Goal: Information Seeking & Learning: Check status

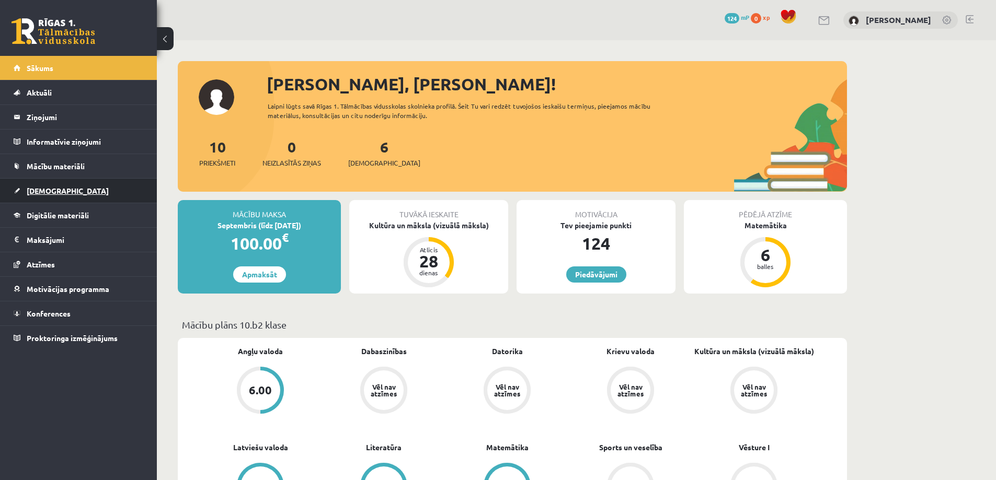
click at [55, 191] on span "[DEMOGRAPHIC_DATA]" at bounding box center [68, 190] width 82 height 9
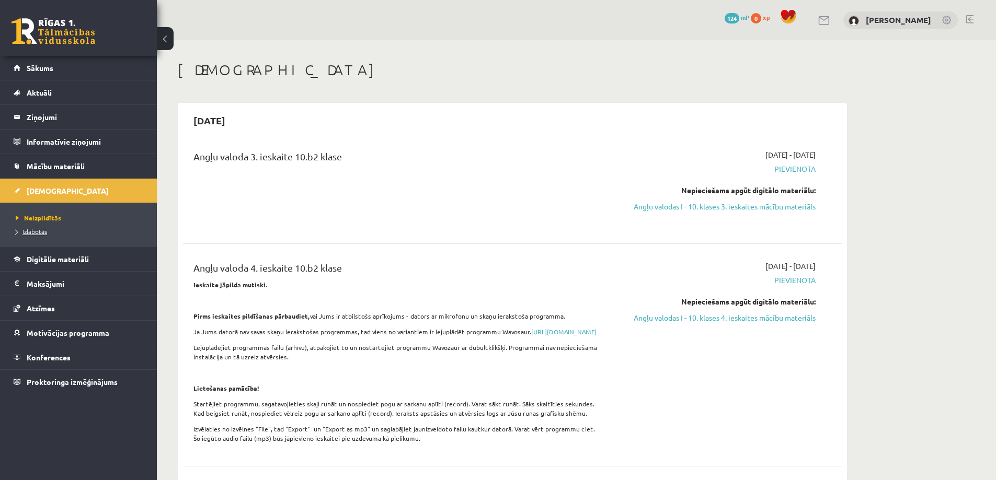
click at [42, 229] on span "Izlabotās" at bounding box center [31, 231] width 31 height 8
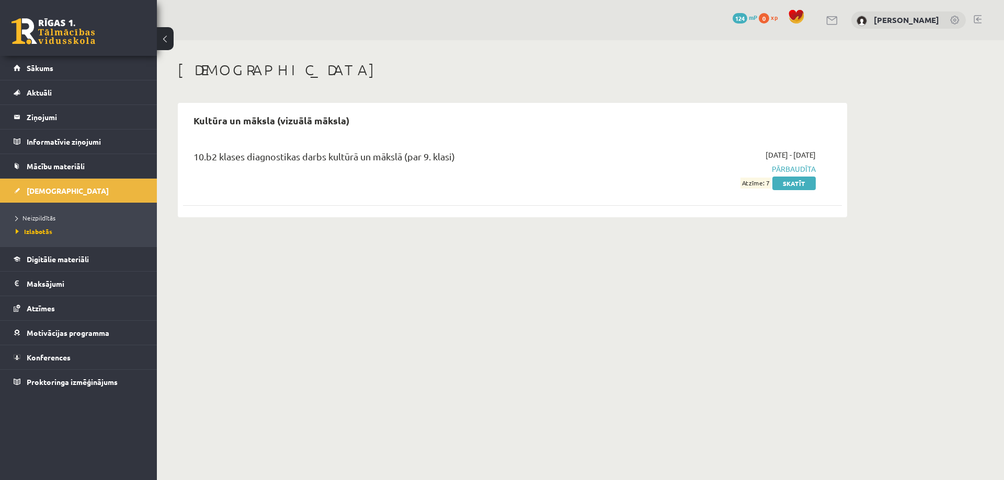
drag, startPoint x: 729, startPoint y: 195, endPoint x: 753, endPoint y: 212, distance: 30.0
click at [772, 185] on div "10.b2 klases diagnostikas darbs kultūrā un mākslā (par 9. klasi) [DATE] - [DATE…" at bounding box center [512, 169] width 659 height 60
click at [740, 257] on body "0 Dāvanas 124 mP 0 xp [PERSON_NAME] Sākums Aktuāli Kā mācīties eSKOLĀ Kontakti …" at bounding box center [502, 240] width 1004 height 480
click at [953, 18] on link at bounding box center [955, 21] width 10 height 10
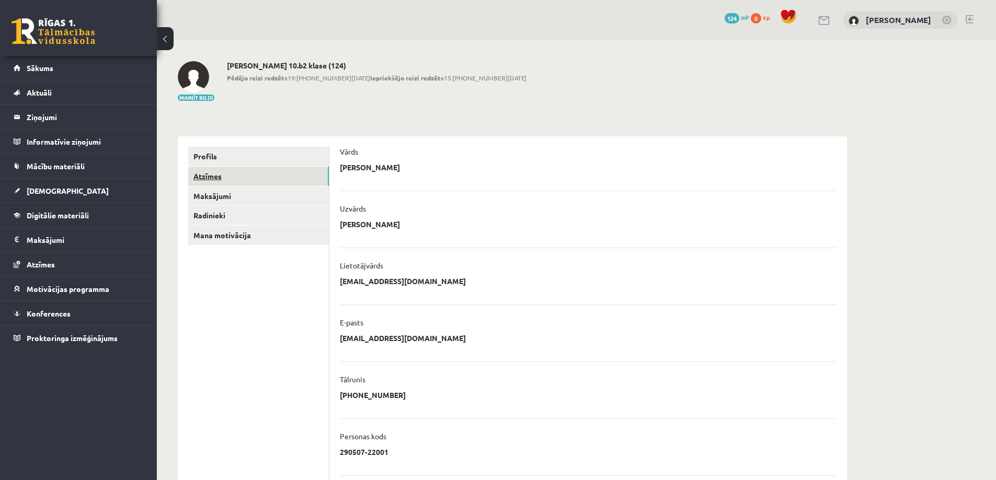
click at [209, 180] on link "Atzīmes" at bounding box center [258, 176] width 141 height 19
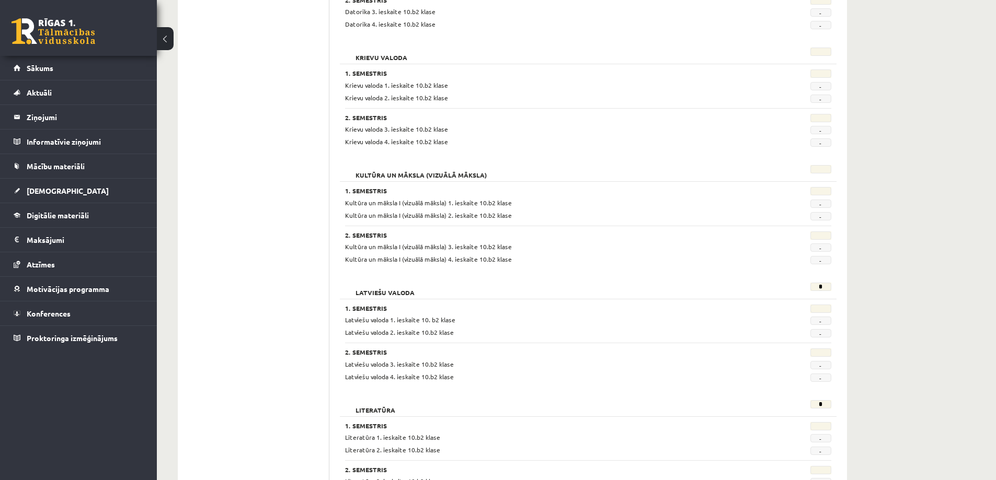
scroll to position [470, 0]
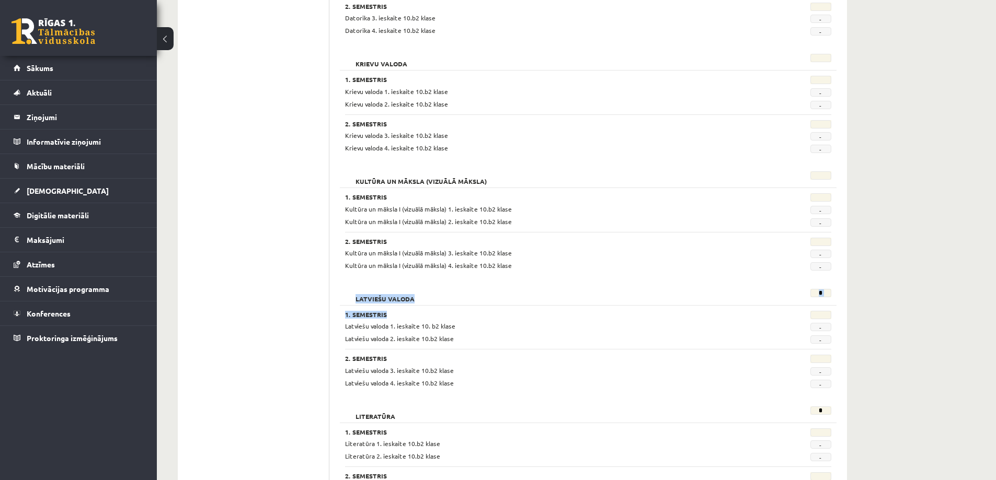
drag, startPoint x: 346, startPoint y: 292, endPoint x: 868, endPoint y: 306, distance: 522.4
click at [868, 306] on div "**********" at bounding box center [576, 236] width 839 height 1333
click at [896, 284] on div "**********" at bounding box center [576, 236] width 839 height 1333
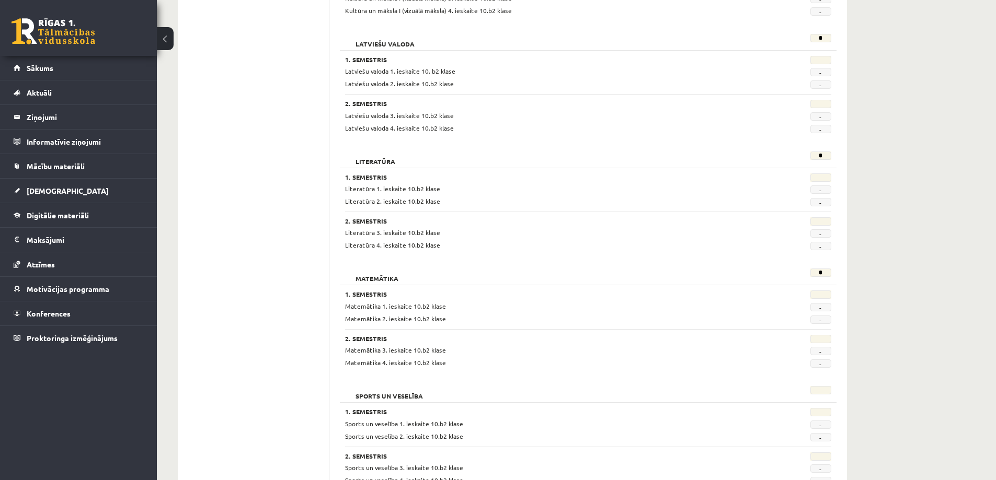
scroll to position [732, 0]
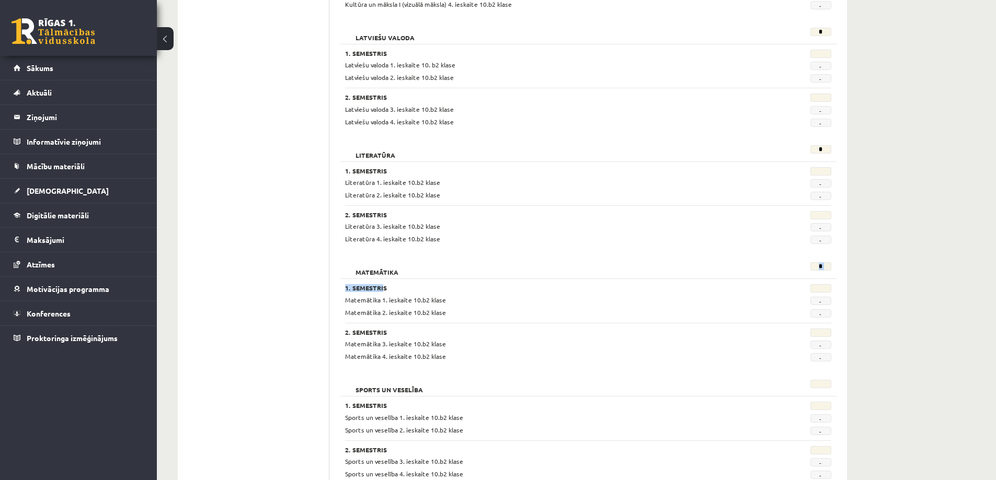
drag, startPoint x: 393, startPoint y: 287, endPoint x: 752, endPoint y: 266, distance: 359.2
click at [783, 265] on div "Matemātika * 1. Semestris Matemātika 1. ieskaite 10.b2 klase - Matemātika 2. ie…" at bounding box center [588, 313] width 497 height 112
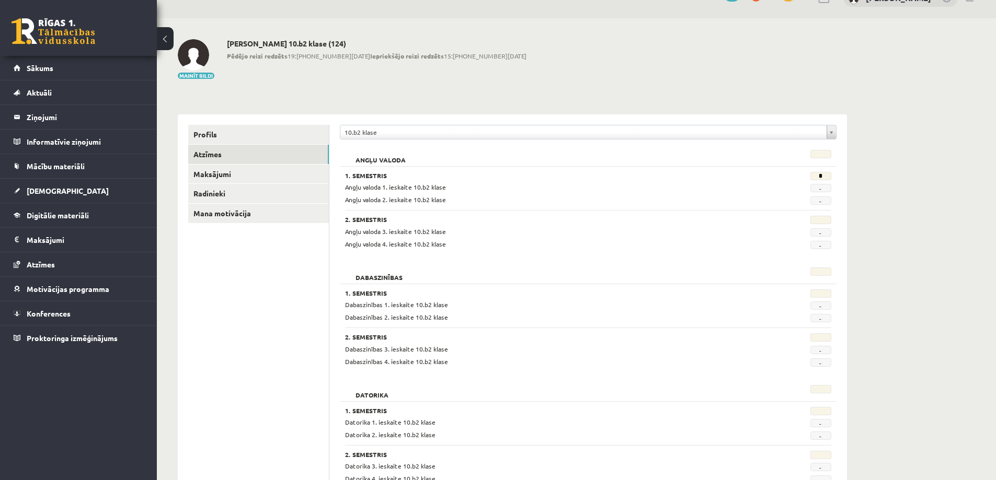
scroll to position [4, 0]
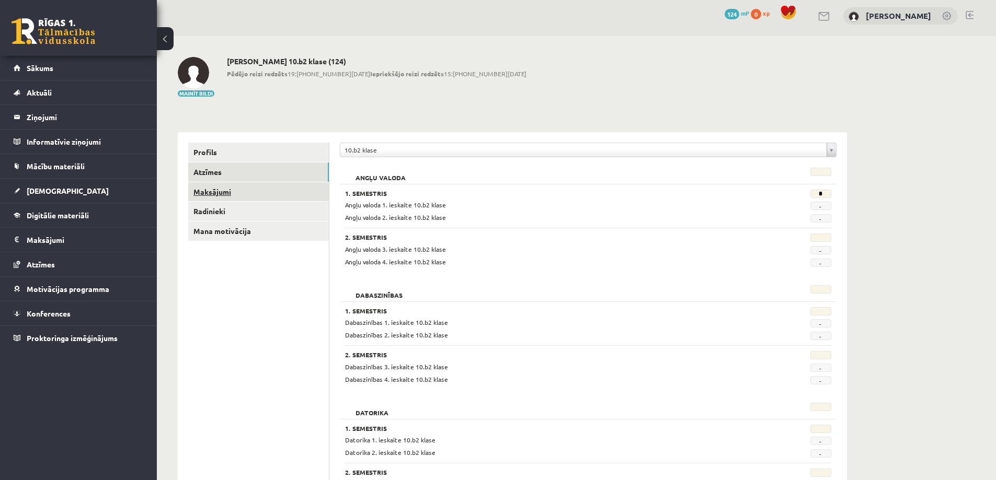
click at [213, 190] on link "Maksājumi" at bounding box center [258, 191] width 141 height 19
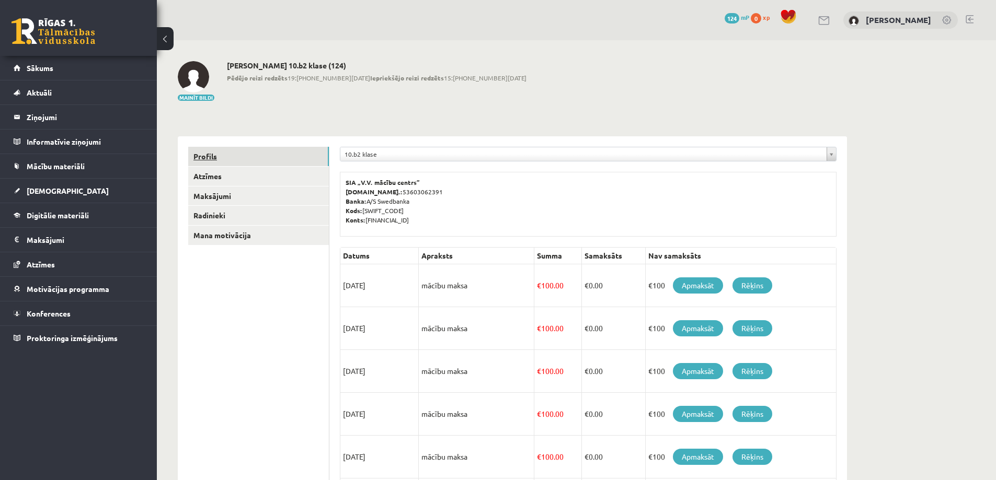
click at [199, 158] on link "Profils" at bounding box center [258, 156] width 141 height 19
